Goal: Navigation & Orientation: Find specific page/section

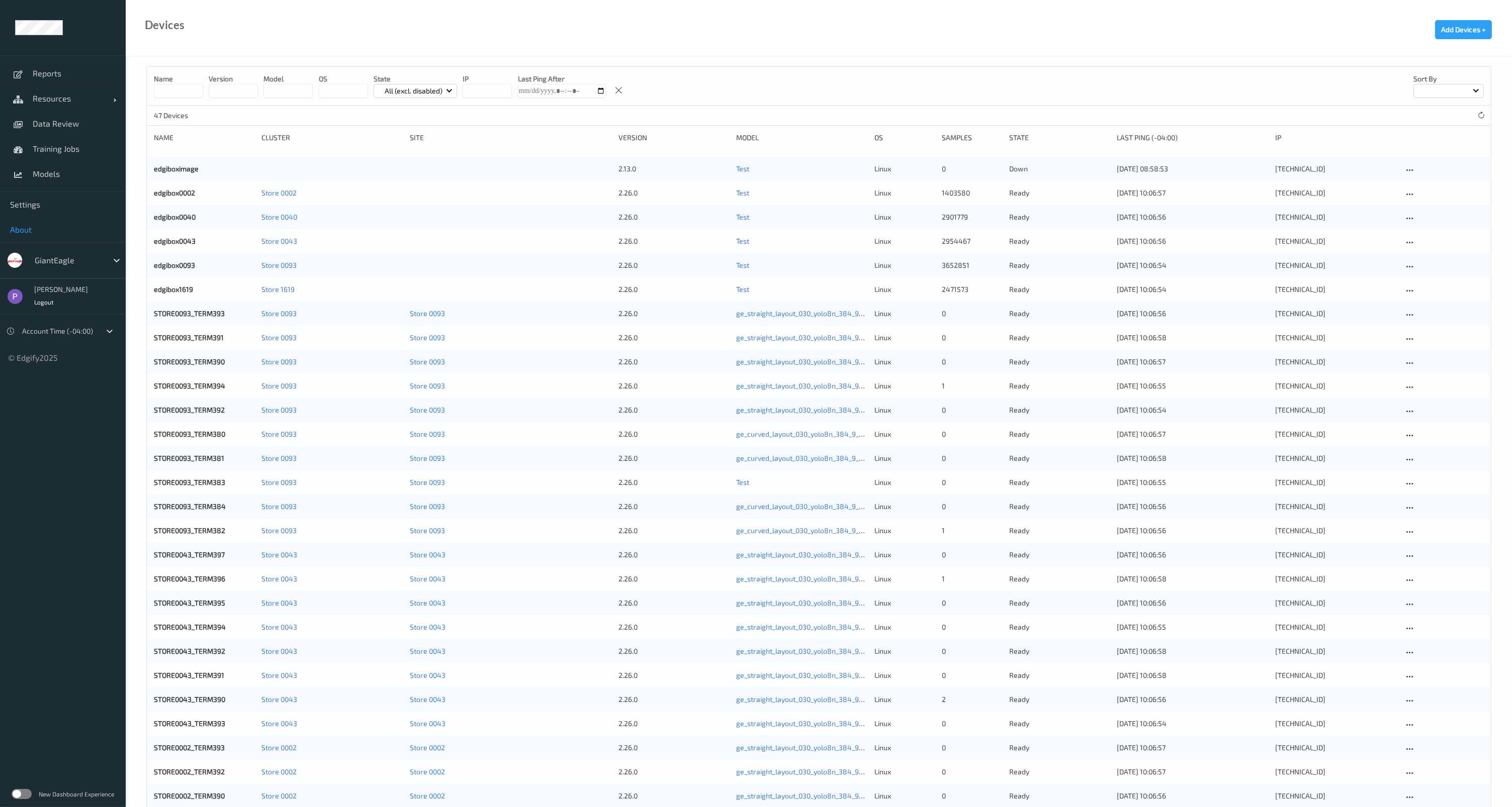
click at [66, 230] on span "About" at bounding box center [63, 230] width 106 height 10
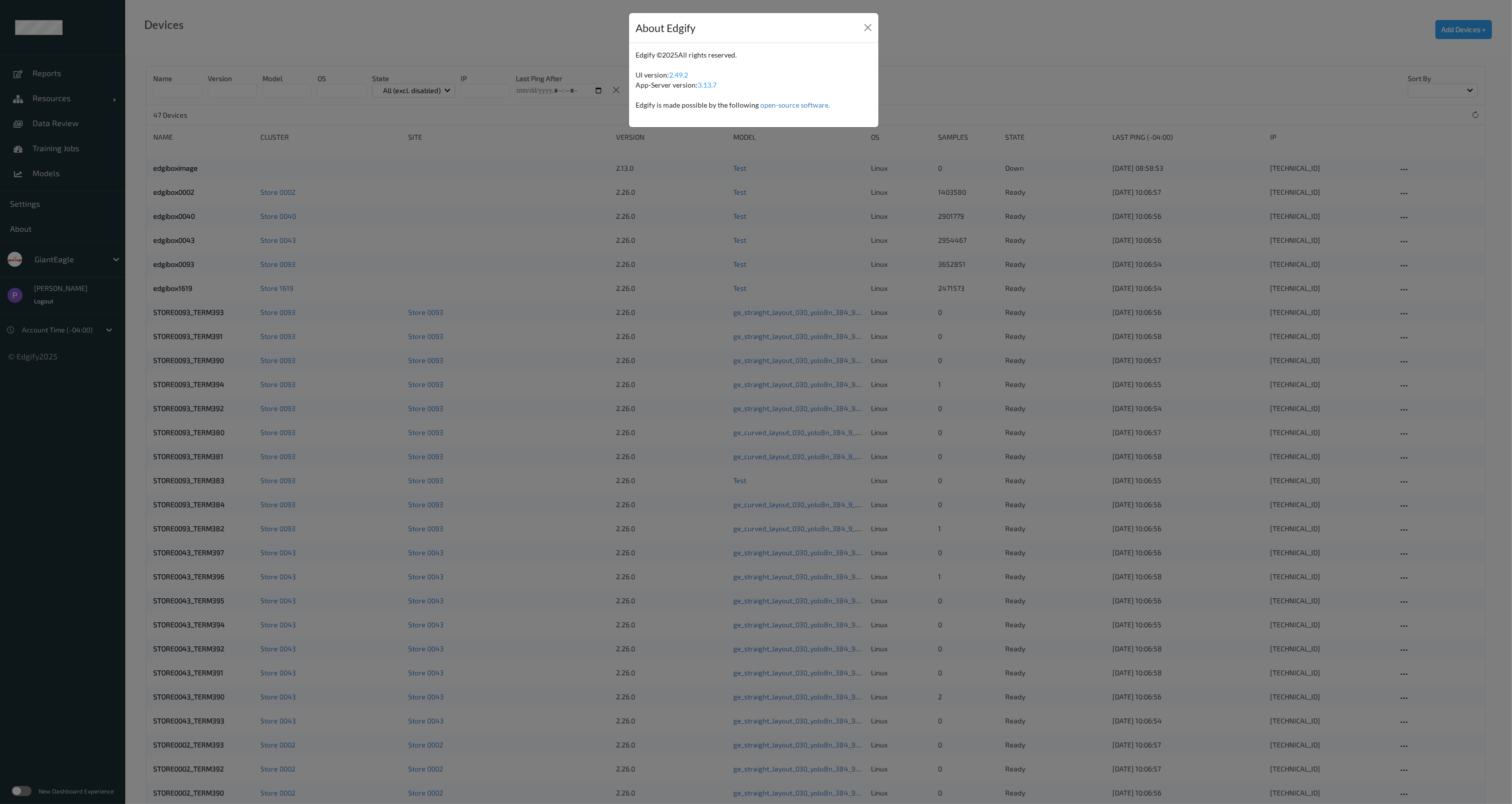
drag, startPoint x: 107, startPoint y: 207, endPoint x: 81, endPoint y: 252, distance: 52.0
click at [106, 209] on div "About Edgify Edgify © 2025 All rights reserved. UI version: 2.49.2 App-Server v…" at bounding box center [756, 402] width 1512 height 804
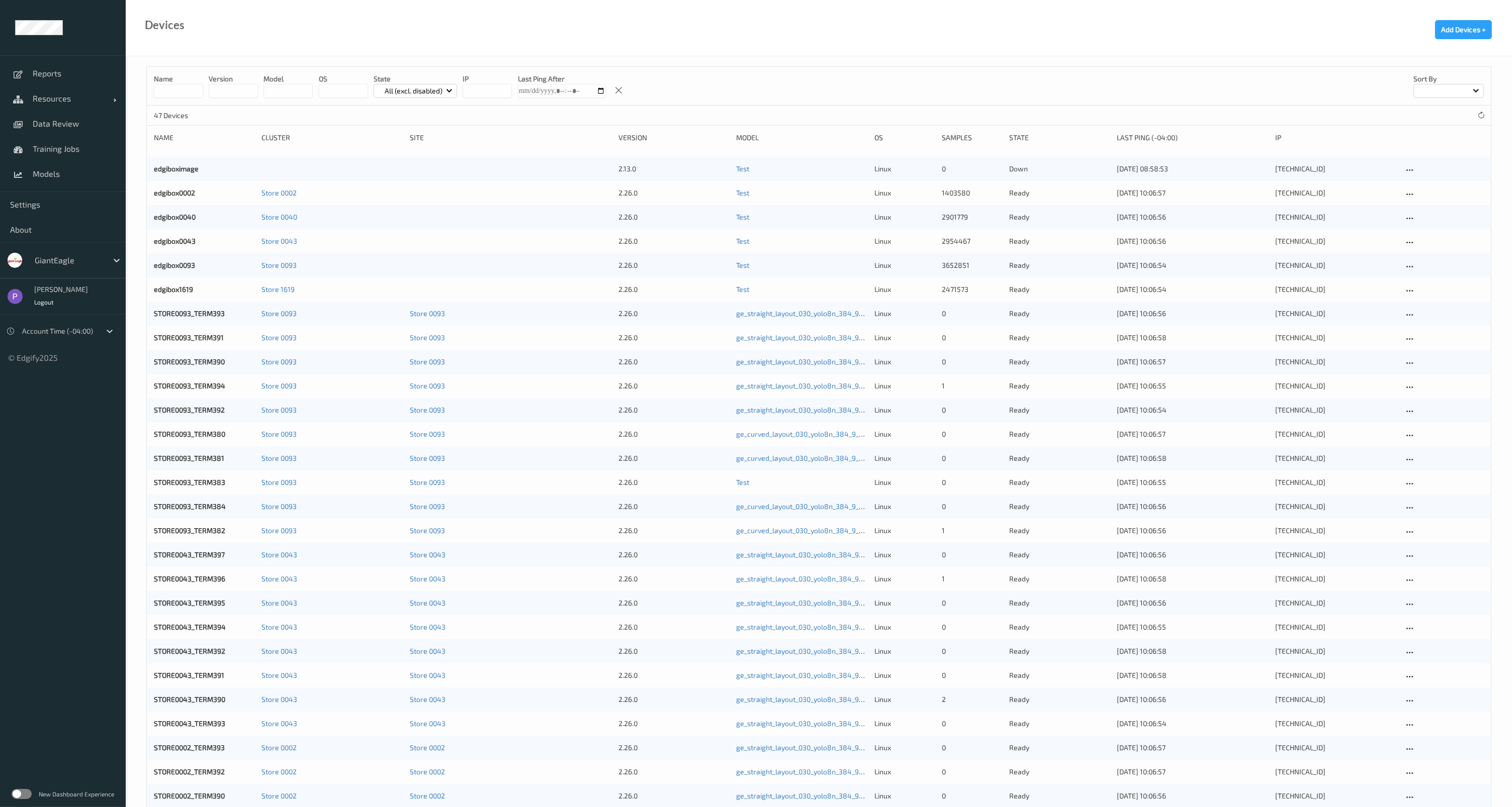
click at [26, 793] on label at bounding box center [22, 794] width 20 height 10
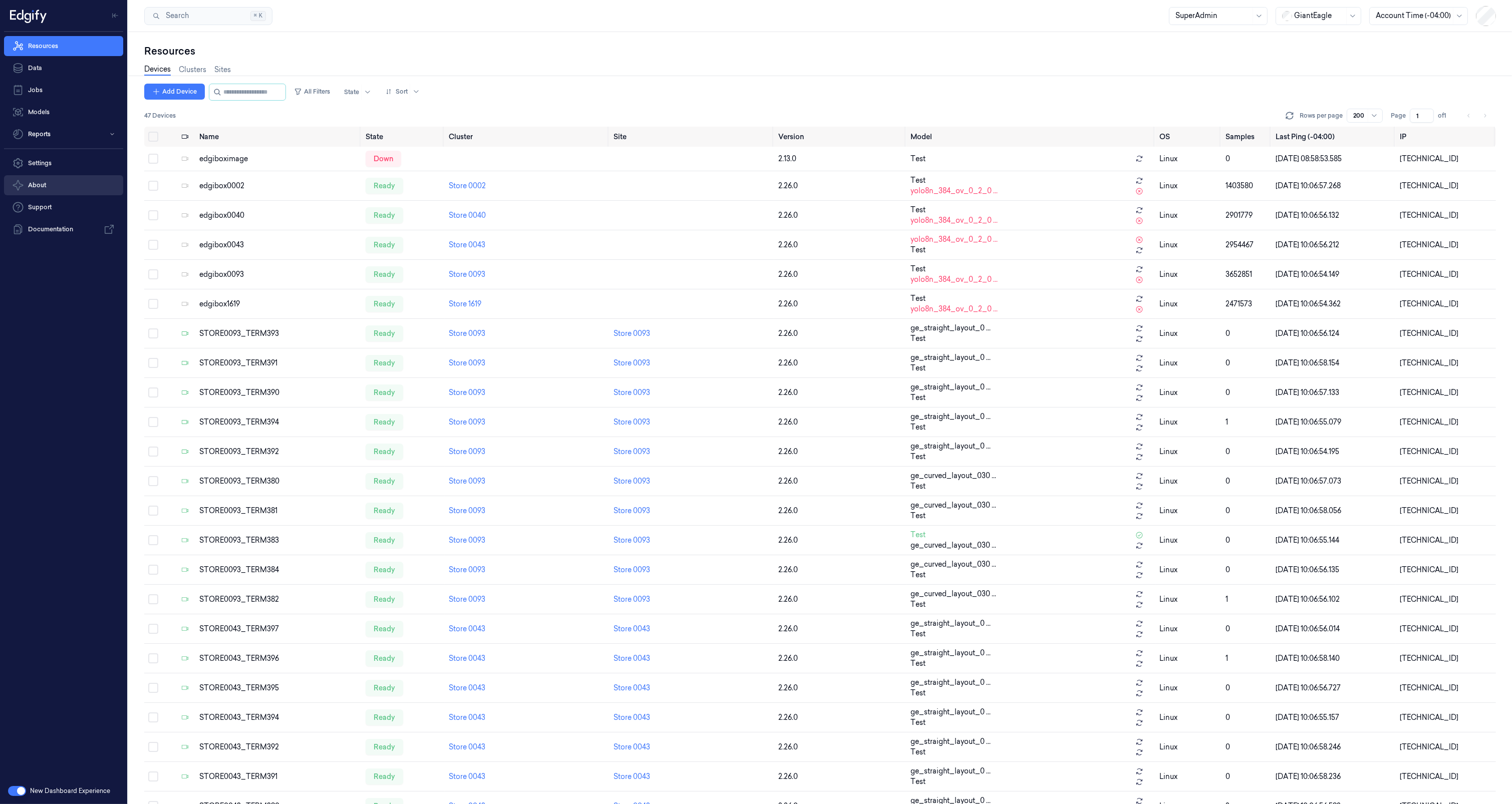
click at [41, 191] on button "About" at bounding box center [64, 185] width 119 height 20
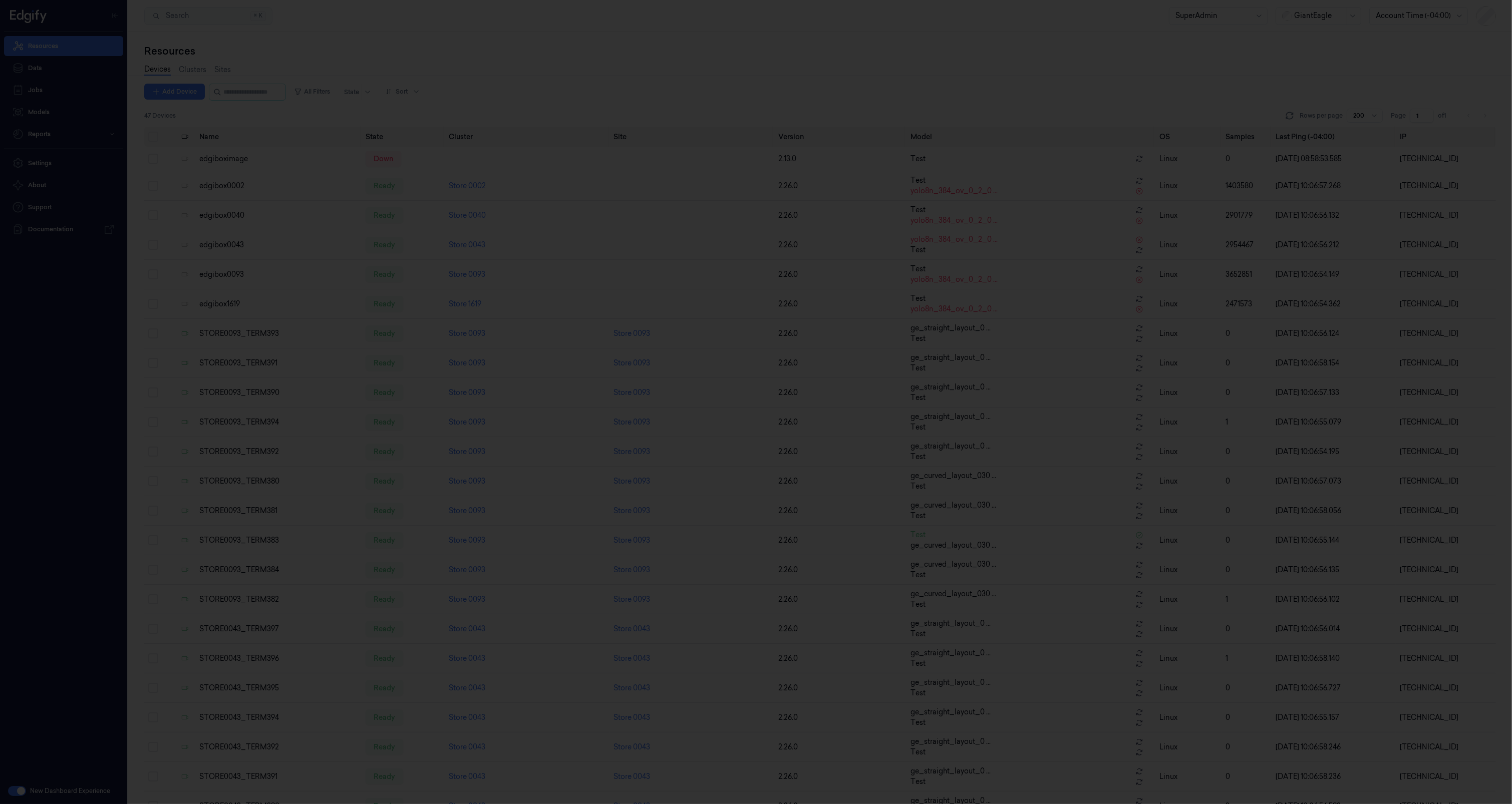
drag, startPoint x: 494, startPoint y: 250, endPoint x: 491, endPoint y: 259, distance: 9.5
click at [491, 259] on div at bounding box center [756, 402] width 1512 height 804
